Goal: Transaction & Acquisition: Purchase product/service

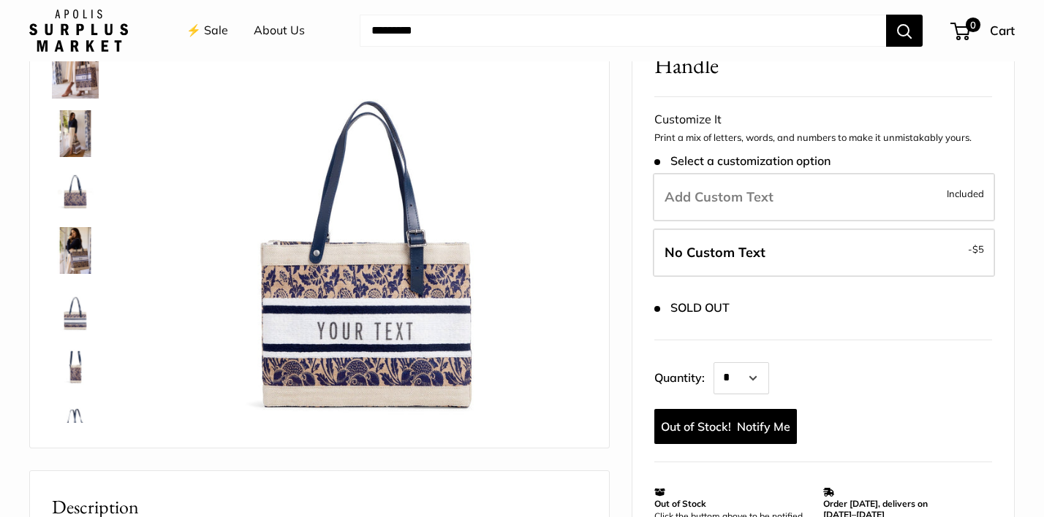
scroll to position [149, 0]
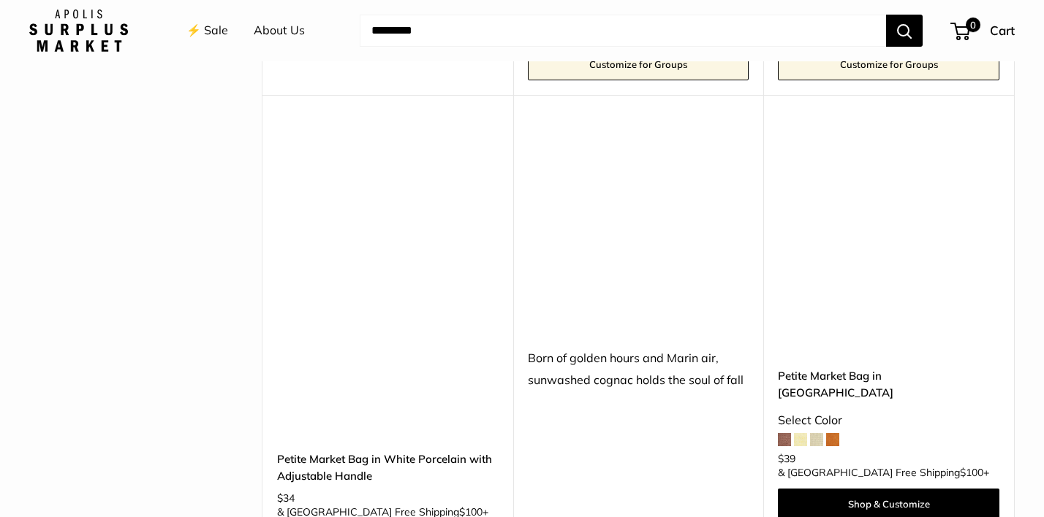
scroll to position [1998, 0]
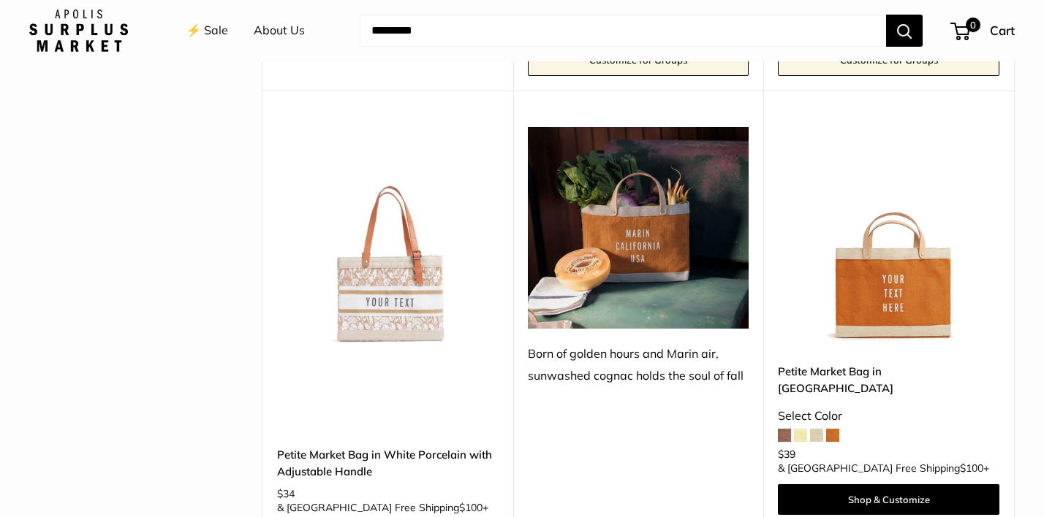
click at [0, 0] on img at bounding box center [0, 0] width 0 height 0
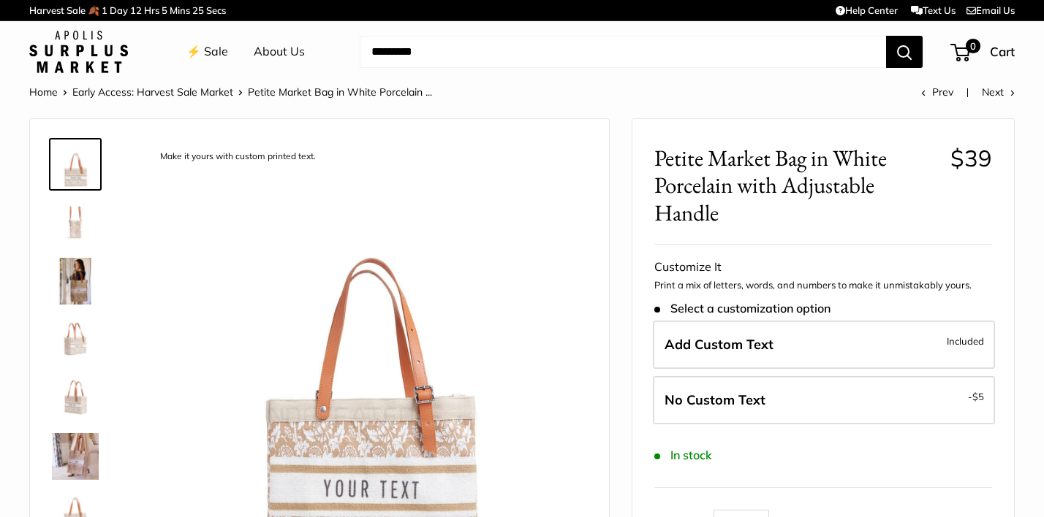
click at [64, 456] on img at bounding box center [75, 456] width 47 height 47
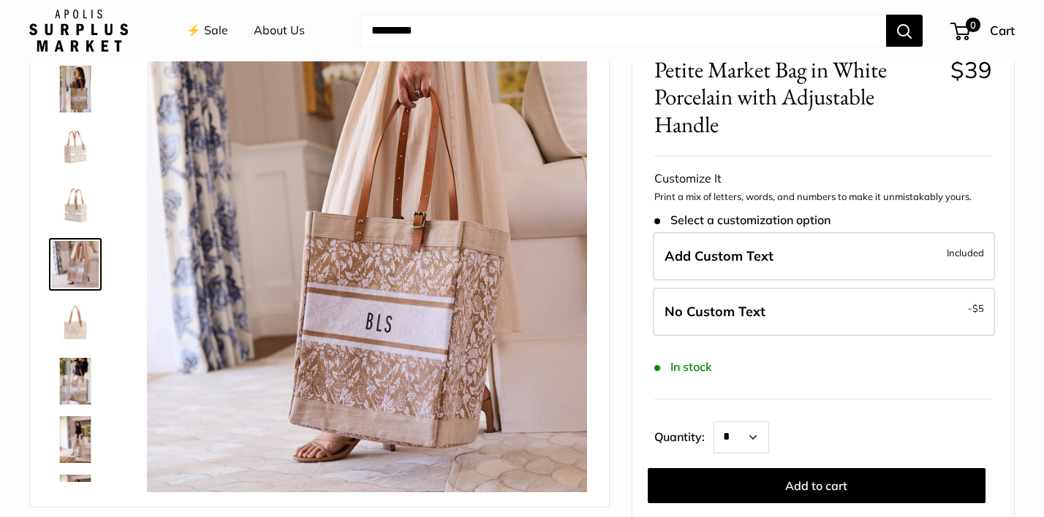
scroll to position [92, 0]
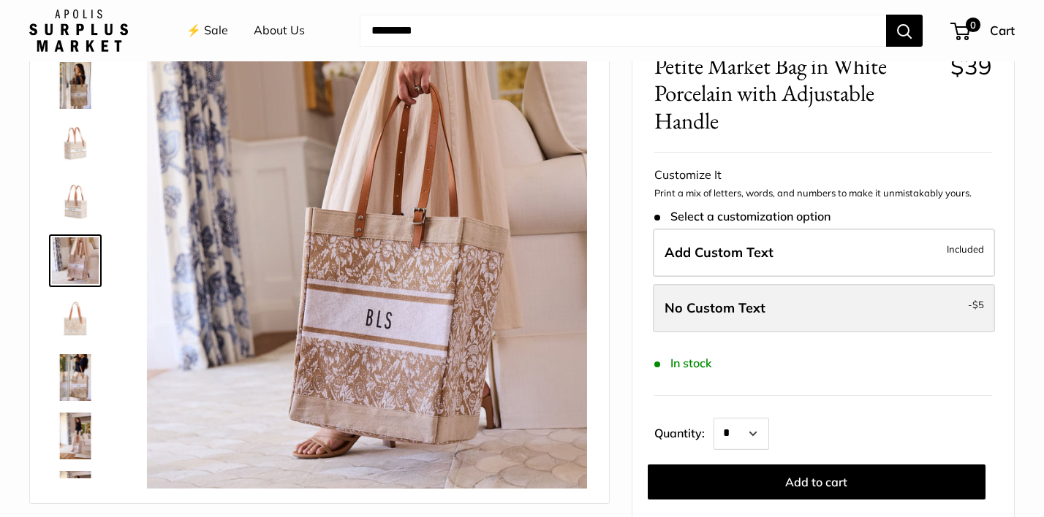
click at [751, 303] on span "No Custom Text" at bounding box center [714, 308] width 101 height 17
click at [753, 308] on span "No Custom Text" at bounding box center [714, 308] width 101 height 17
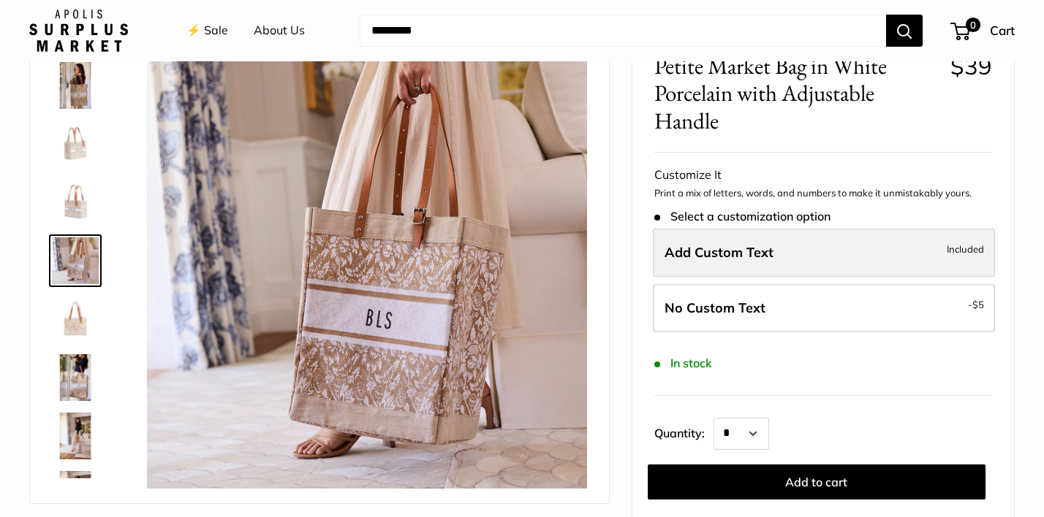
click at [757, 258] on span "Add Custom Text" at bounding box center [718, 252] width 109 height 17
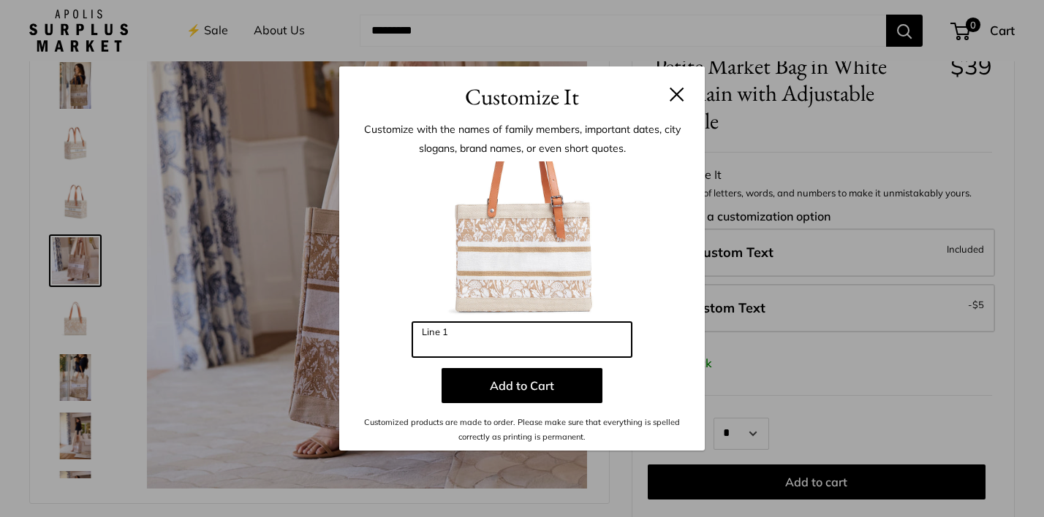
click at [479, 346] on input "Line 1" at bounding box center [521, 339] width 219 height 35
type input "*********"
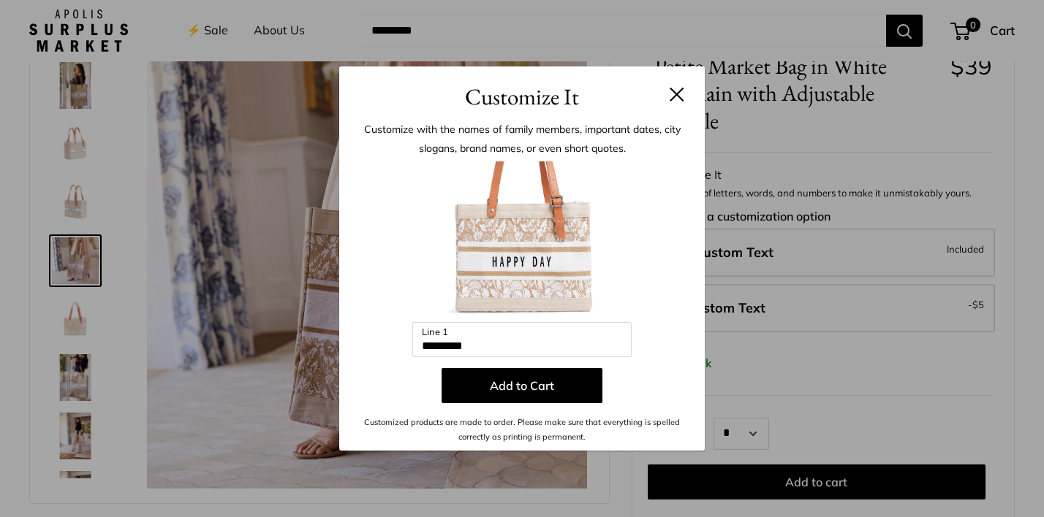
click at [679, 93] on button at bounding box center [676, 94] width 15 height 15
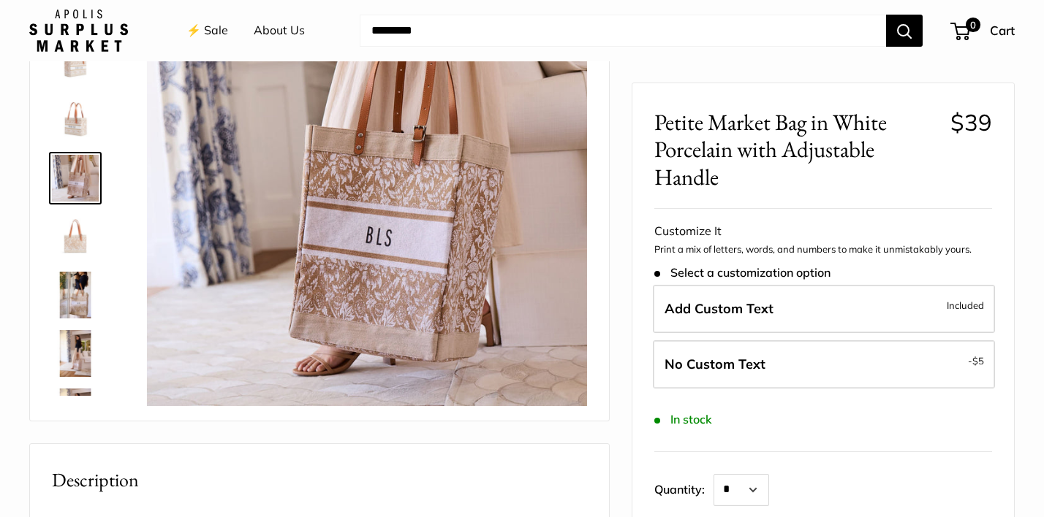
scroll to position [173, 0]
